Goal: Browse casually

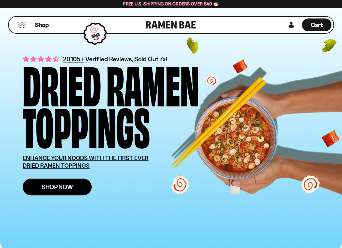
click at [80, 189] on link "Shop Now" at bounding box center [57, 186] width 69 height 17
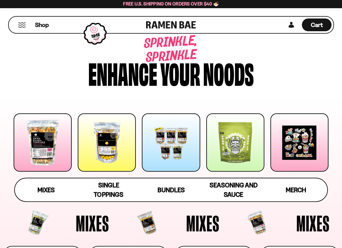
click at [59, 158] on div at bounding box center [43, 142] width 58 height 58
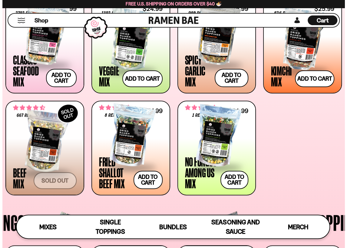
scroll to position [241, 0]
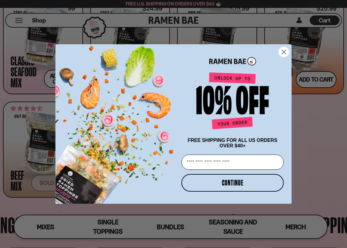
click at [285, 52] on icon "Close dialog" at bounding box center [284, 52] width 4 height 4
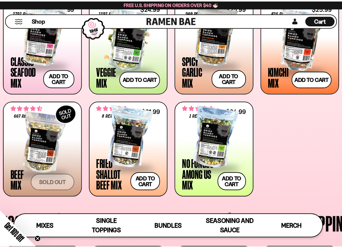
scroll to position [240, 0]
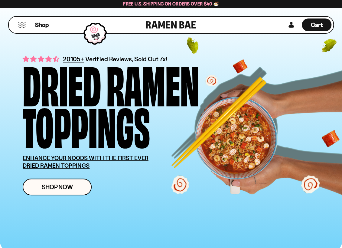
click at [17, 27] on div "Shop" at bounding box center [79, 25] width 136 height 16
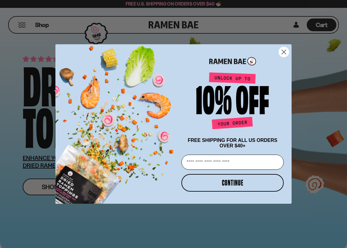
click at [279, 52] on circle "Close dialog" at bounding box center [284, 52] width 10 height 10
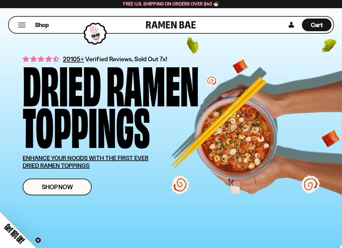
drag, startPoint x: 17, startPoint y: 28, endPoint x: 21, endPoint y: 26, distance: 4.2
click at [20, 27] on div "Shop" at bounding box center [79, 25] width 136 height 16
click at [21, 26] on button "Mobile Menu Trigger" at bounding box center [22, 24] width 8 height 5
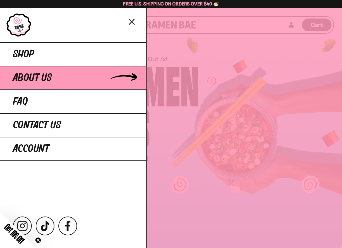
click at [43, 69] on link "About Us" at bounding box center [73, 78] width 146 height 24
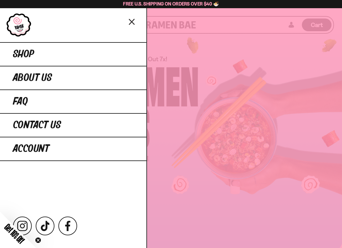
scroll to position [40, 0]
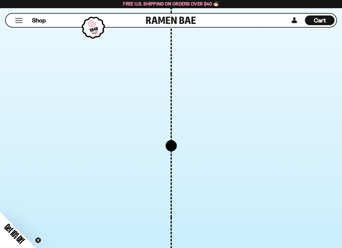
scroll to position [2370, 0]
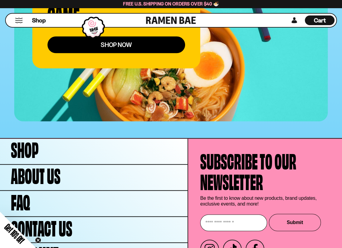
click at [38, 240] on icon "Close teaser" at bounding box center [38, 239] width 2 height 2
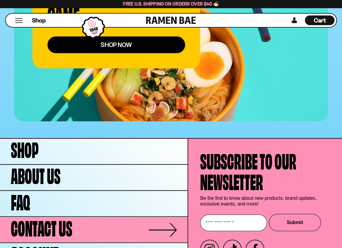
click at [51, 216] on span "Contact Us" at bounding box center [41, 226] width 61 height 21
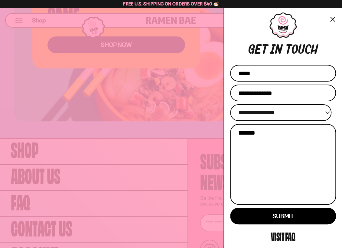
click at [110, 188] on div at bounding box center [171, 124] width 342 height 248
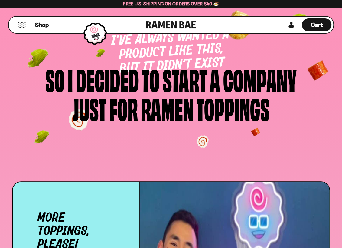
scroll to position [0, 0]
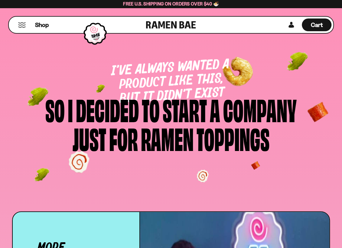
click at [24, 28] on div "Shop" at bounding box center [79, 25] width 136 height 16
click at [23, 25] on button "Mobile Menu Trigger" at bounding box center [22, 24] width 8 height 5
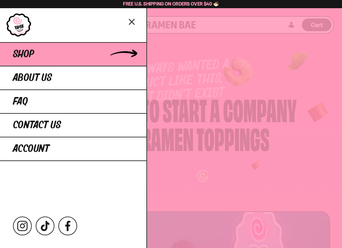
click at [40, 50] on link "Shop" at bounding box center [73, 54] width 146 height 24
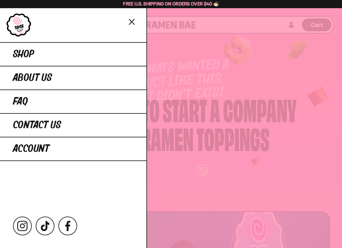
scroll to position [121, 0]
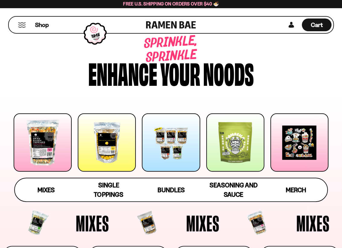
click at [54, 160] on div at bounding box center [43, 142] width 58 height 58
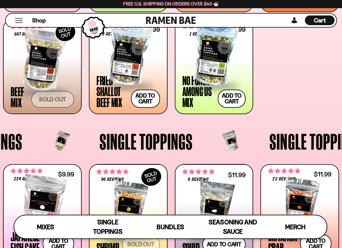
scroll to position [199, 0]
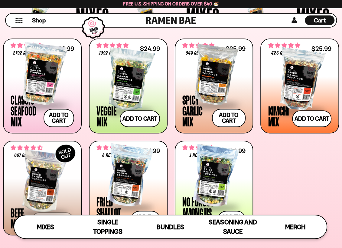
click at [50, 85] on div at bounding box center [43, 74] width 64 height 61
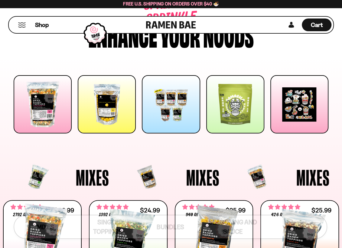
scroll to position [0, 0]
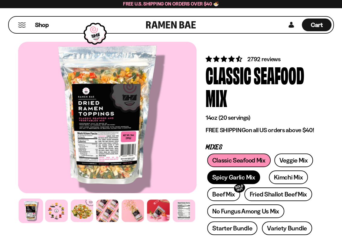
click at [246, 173] on link "Spicy Garlic Mix" at bounding box center [233, 177] width 53 height 14
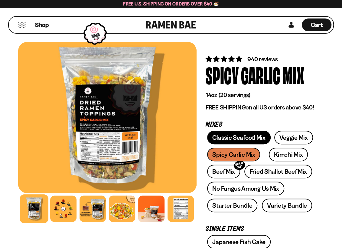
click at [242, 143] on link "Classic Seafood Mix" at bounding box center [238, 137] width 63 height 14
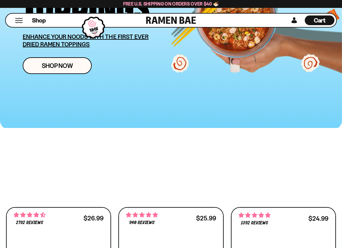
scroll to position [242, 0]
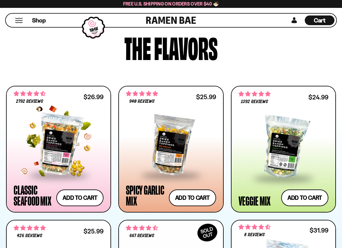
click at [59, 146] on div at bounding box center [59, 144] width 90 height 61
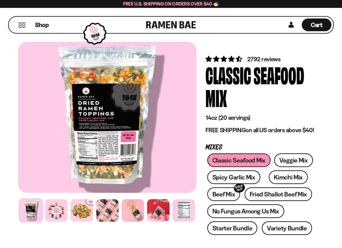
click at [35, 216] on div at bounding box center [31, 210] width 25 height 25
drag, startPoint x: 86, startPoint y: 149, endPoint x: 90, endPoint y: 145, distance: 6.0
